Goal: Find specific page/section: Find specific page/section

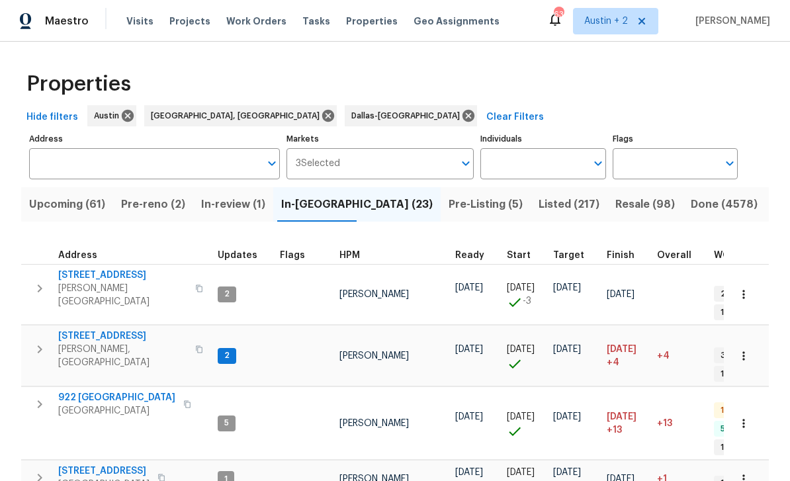
click at [185, 19] on span "Projects" at bounding box center [189, 21] width 41 height 13
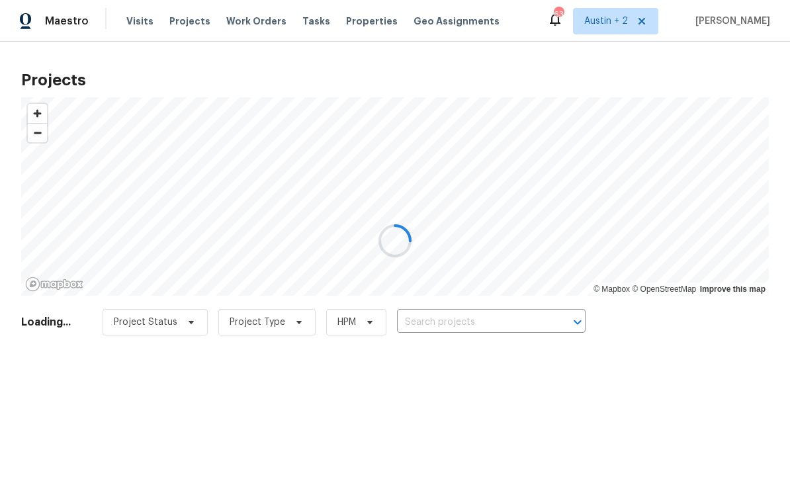
click at [461, 321] on div at bounding box center [395, 240] width 790 height 481
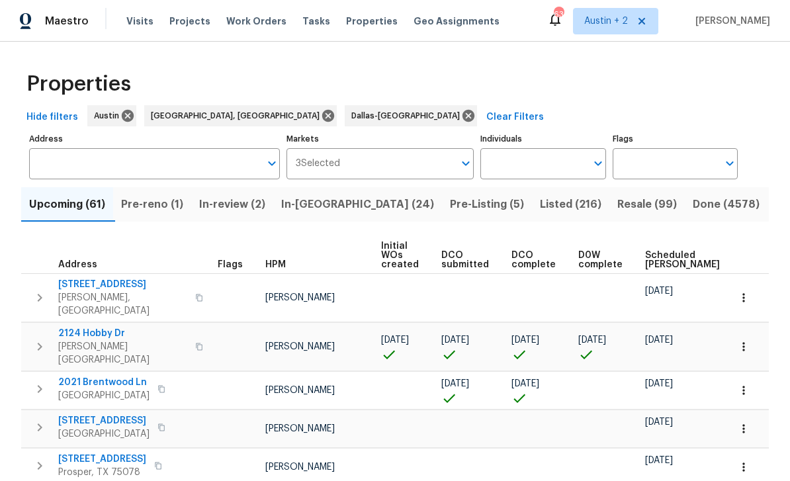
click at [157, 164] on input "Address" at bounding box center [144, 163] width 231 height 31
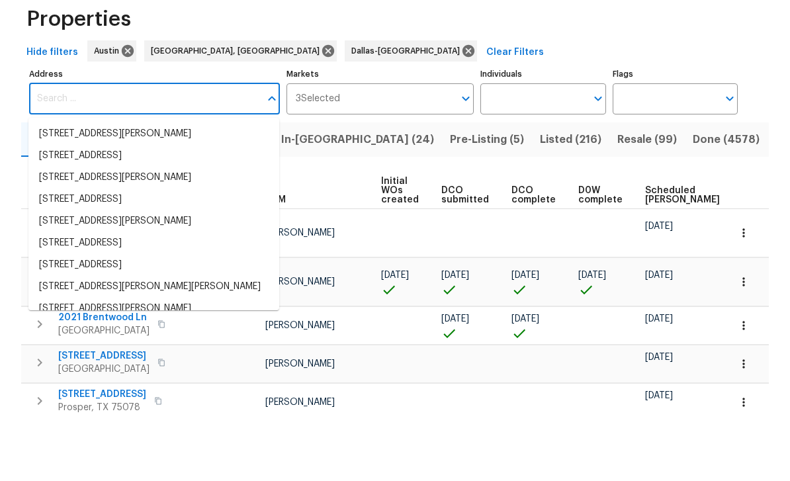
scroll to position [42, 0]
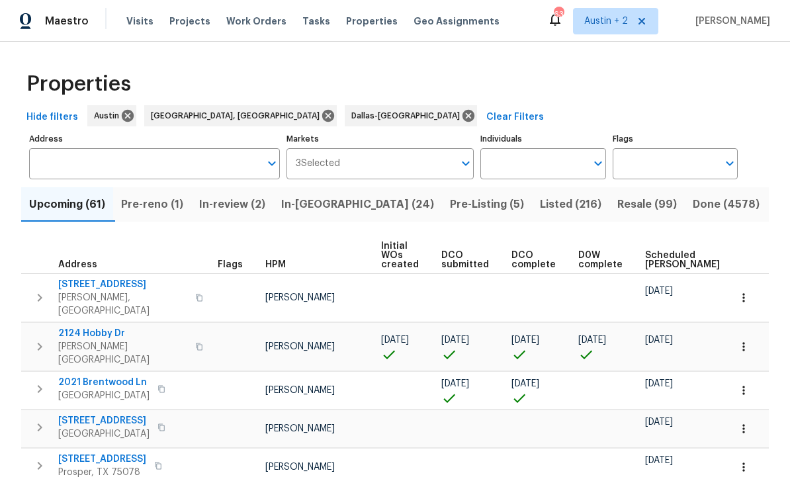
click at [171, 148] on input "Address" at bounding box center [144, 163] width 231 height 31
click at [182, 148] on input "Address" at bounding box center [144, 163] width 231 height 31
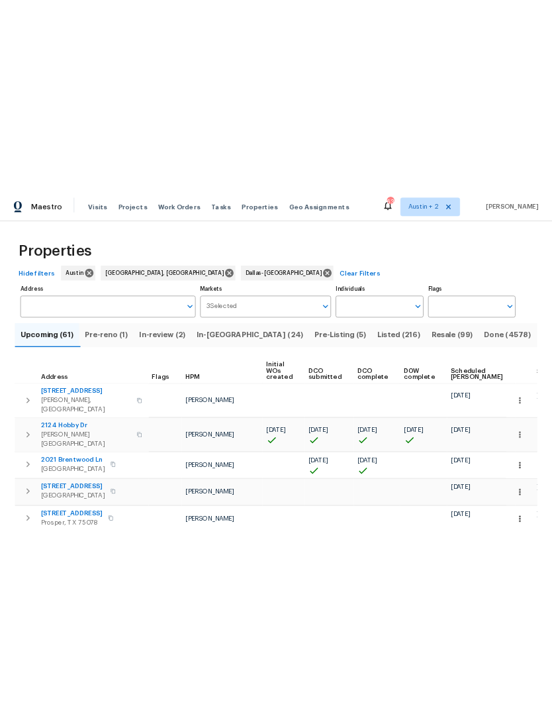
scroll to position [0, 0]
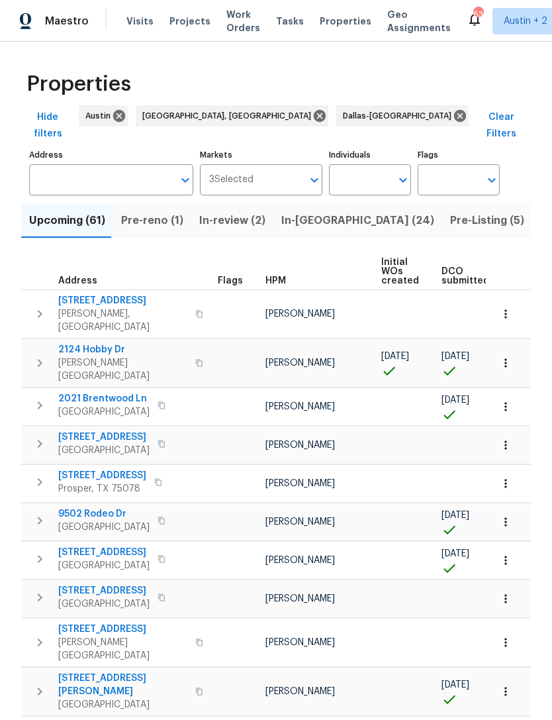
click at [180, 23] on span "Projects" at bounding box center [189, 21] width 41 height 13
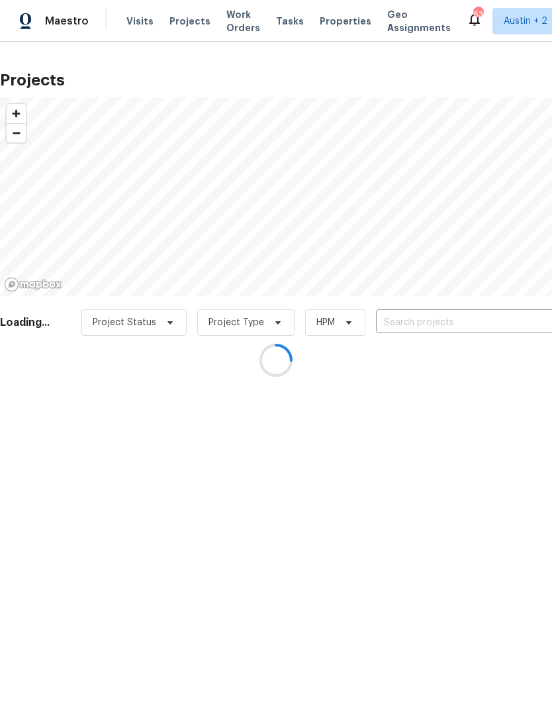
click at [423, 316] on div at bounding box center [276, 360] width 552 height 720
click at [436, 319] on div at bounding box center [276, 360] width 552 height 720
click at [440, 318] on div at bounding box center [276, 360] width 552 height 720
click at [418, 318] on div at bounding box center [276, 360] width 552 height 720
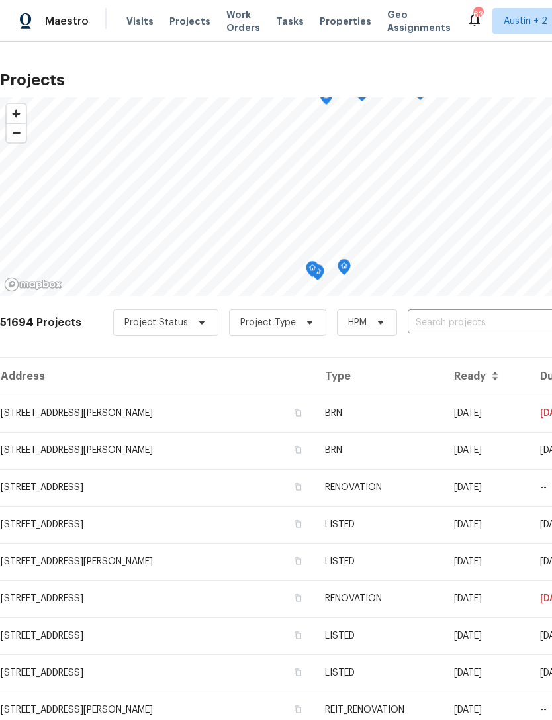
click at [475, 319] on input "text" at bounding box center [484, 322] width 152 height 21
type input "elisha"
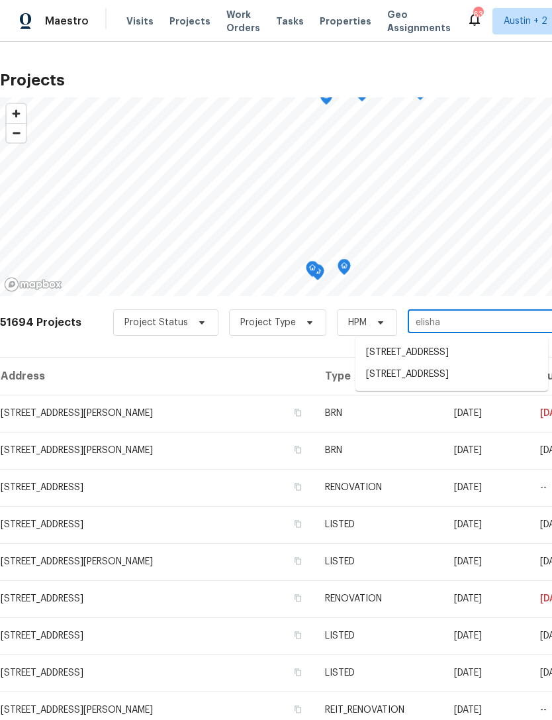
click at [469, 371] on li "163 Elisha Dr, Liberty Hill, TX 78642" at bounding box center [452, 374] width 193 height 22
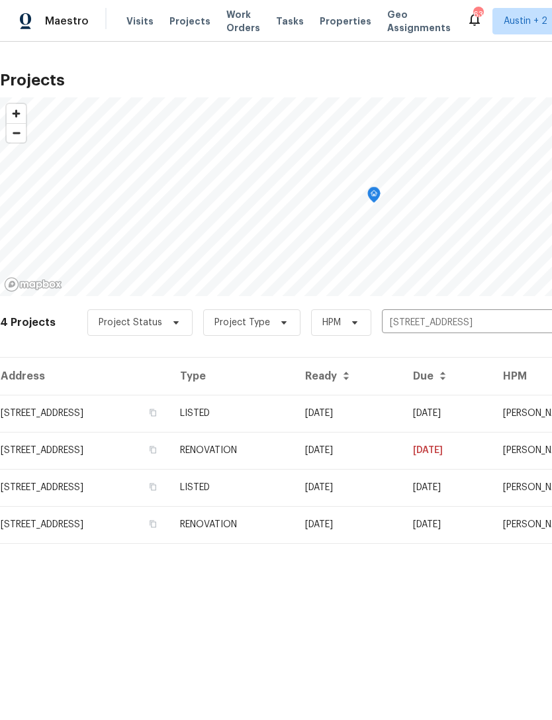
click at [47, 411] on td "163 Elisha Dr, Liberty Hill, TX 78642" at bounding box center [84, 413] width 169 height 37
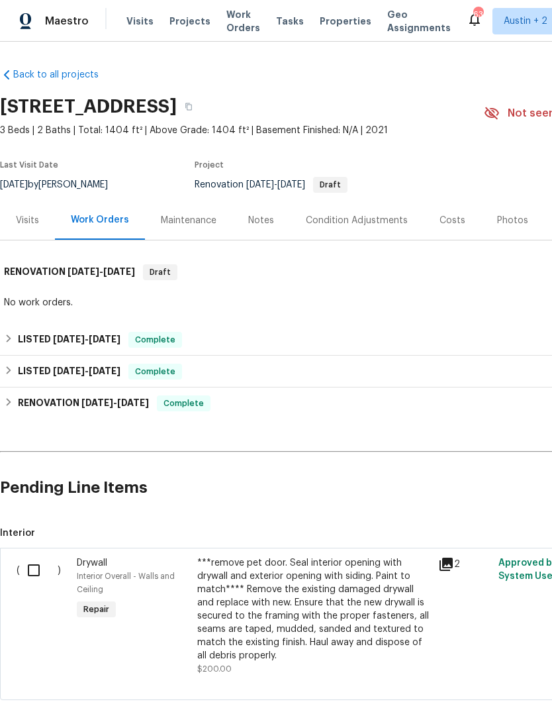
click at [512, 221] on div "Photos" at bounding box center [512, 220] width 31 height 13
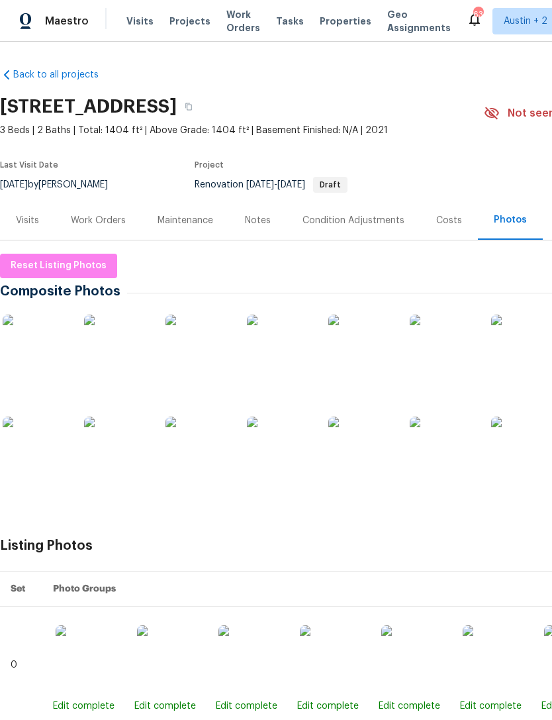
click at [379, 363] on img at bounding box center [361, 347] width 66 height 66
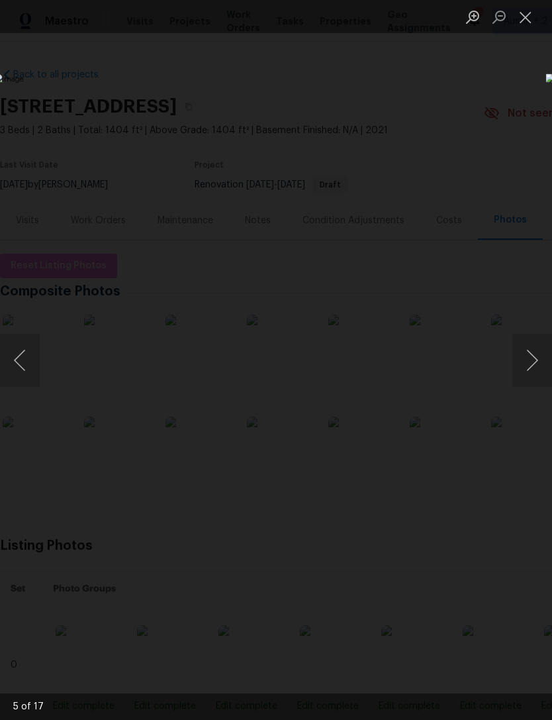
click at [526, 19] on button "Close lightbox" at bounding box center [525, 16] width 26 height 23
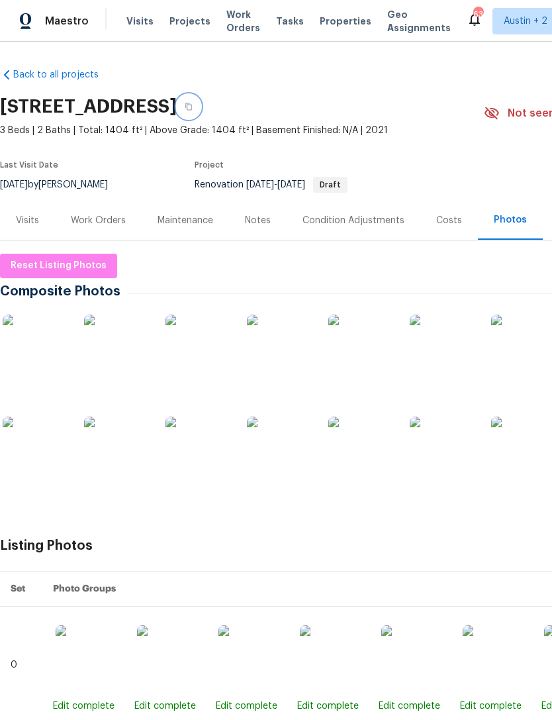
click at [193, 103] on icon "button" at bounding box center [189, 107] width 8 height 8
